Goal: Information Seeking & Learning: Learn about a topic

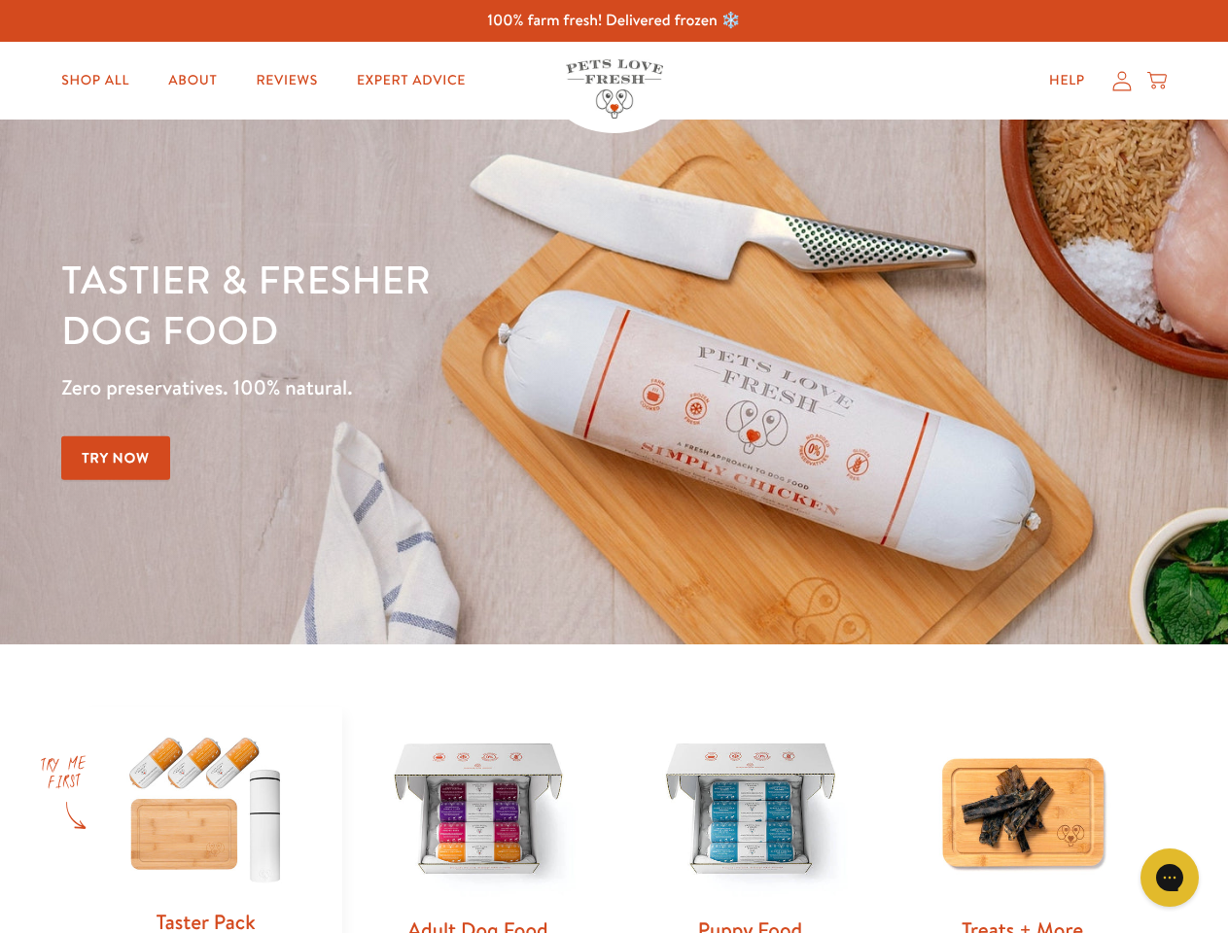
click at [614, 467] on div "Tastier & fresher dog food Zero preservatives. 100% natural. Try Now" at bounding box center [429, 382] width 737 height 257
click at [1170, 878] on icon "Gorgias live chat" at bounding box center [1169, 877] width 18 height 18
